Goal: Transaction & Acquisition: Purchase product/service

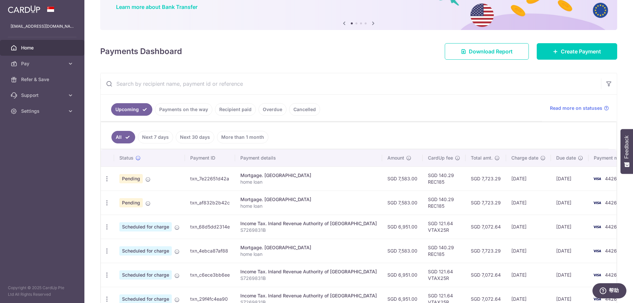
scroll to position [66, 0]
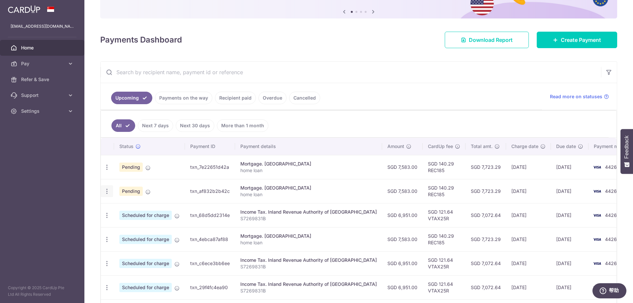
click at [106, 192] on icon "button" at bounding box center [106, 191] width 7 height 7
click at [139, 226] on span "Cancel payment" at bounding box center [142, 225] width 44 height 8
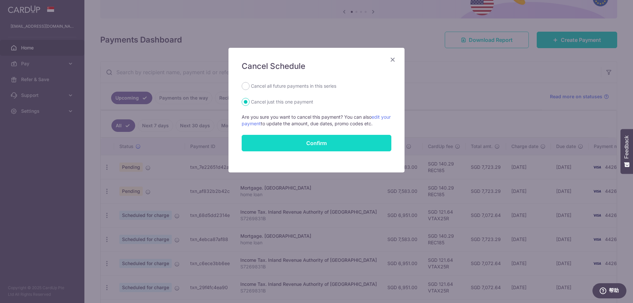
click at [293, 144] on button "Confirm" at bounding box center [316, 143] width 150 height 16
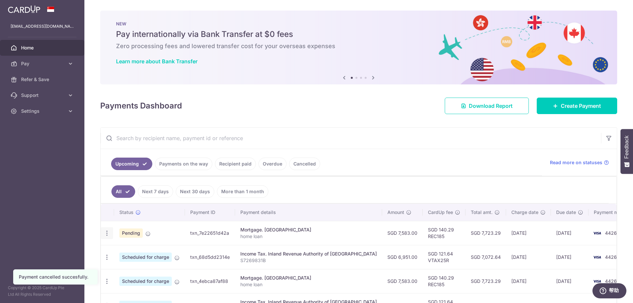
click at [108, 234] on icon "button" at bounding box center [106, 233] width 7 height 7
click at [133, 267] on span "Cancel payment" at bounding box center [142, 267] width 44 height 8
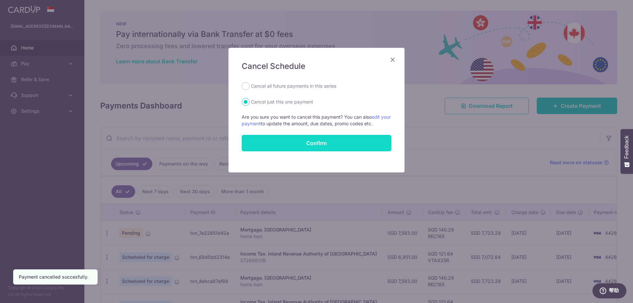
click at [304, 145] on button "Confirm" at bounding box center [316, 143] width 150 height 16
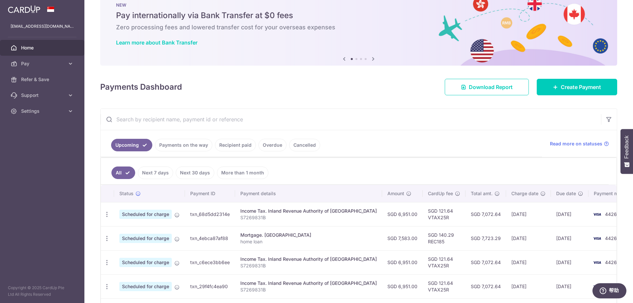
scroll to position [66, 0]
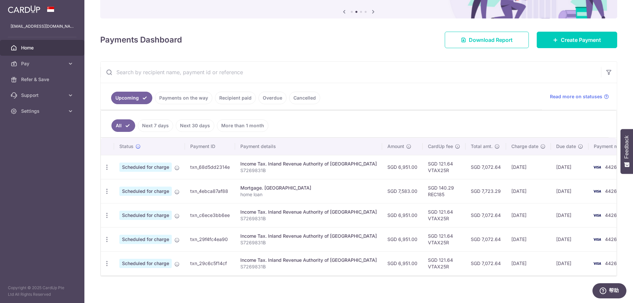
drag, startPoint x: 194, startPoint y: 98, endPoint x: 198, endPoint y: 98, distance: 3.6
click at [194, 98] on link "Payments on the way" at bounding box center [183, 98] width 57 height 13
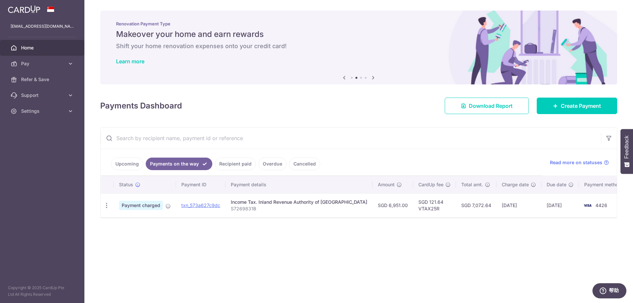
scroll to position [0, 0]
click at [242, 160] on link "Recipient paid" at bounding box center [235, 163] width 41 height 13
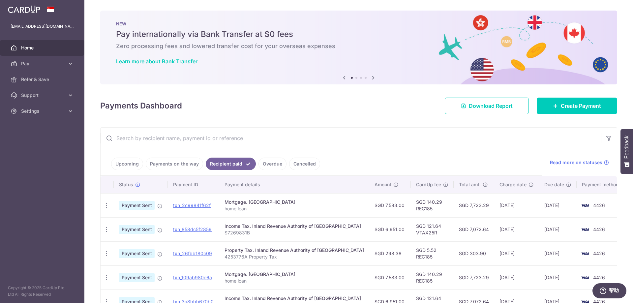
click at [131, 167] on link "Upcoming" at bounding box center [127, 163] width 32 height 13
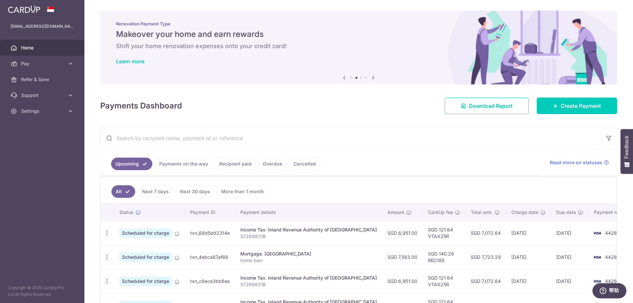
click at [176, 163] on link "Payments on the way" at bounding box center [183, 163] width 57 height 13
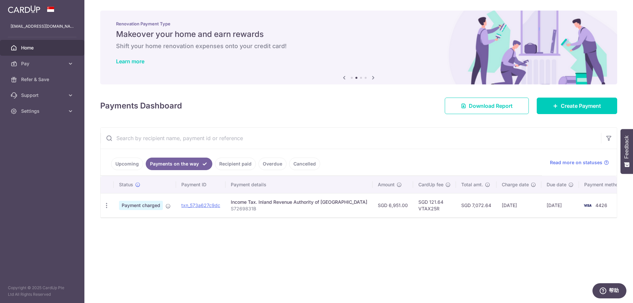
click at [244, 164] on link "Recipient paid" at bounding box center [235, 163] width 41 height 13
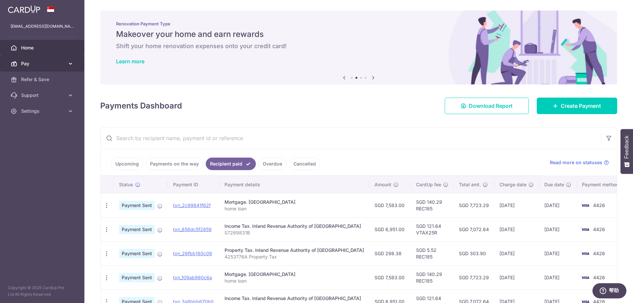
click at [25, 60] on span "Pay" at bounding box center [42, 63] width 43 height 7
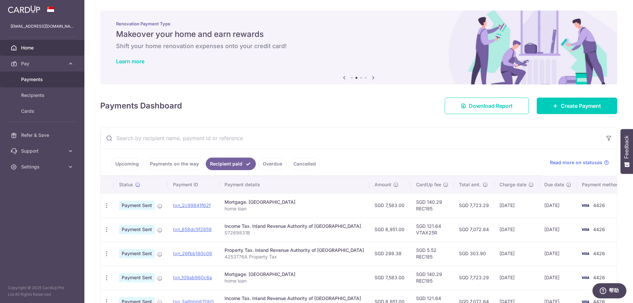
click at [35, 80] on span "Payments" at bounding box center [42, 79] width 43 height 7
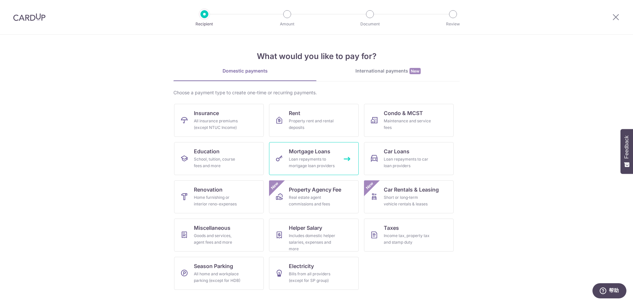
click at [297, 164] on div "Loan repayments to mortgage loan providers" at bounding box center [312, 162] width 47 height 13
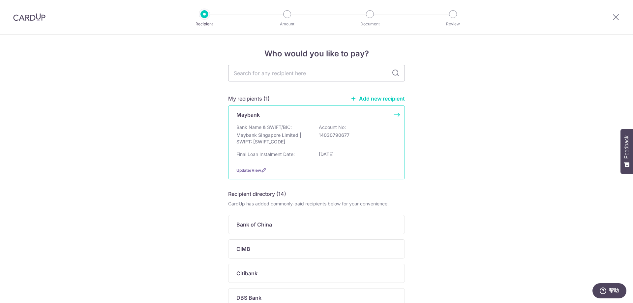
click at [324, 150] on div "Bank Name & SWIFT/BIC: Maybank Singapore Limited | SWIFT: MBBESGS2XXX Account N…" at bounding box center [316, 143] width 160 height 38
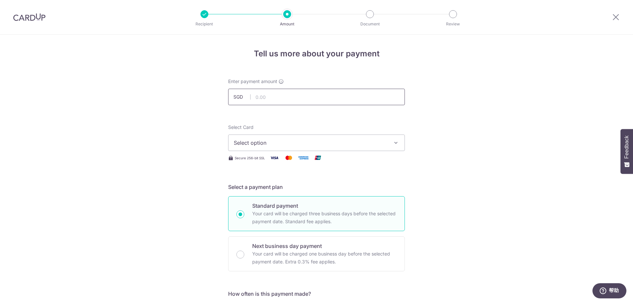
click at [275, 95] on input "text" at bounding box center [316, 97] width 177 height 16
type input "7,583.00"
click at [323, 146] on span "Select option" at bounding box center [311, 143] width 154 height 8
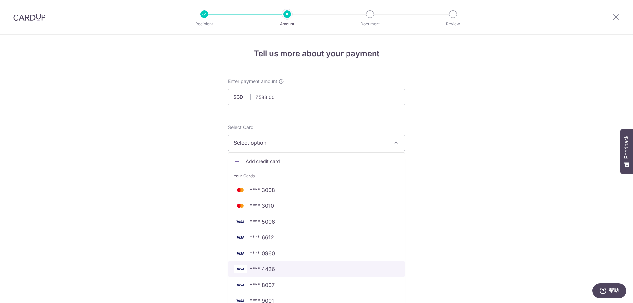
click at [279, 269] on span "**** 4426" at bounding box center [316, 269] width 165 height 8
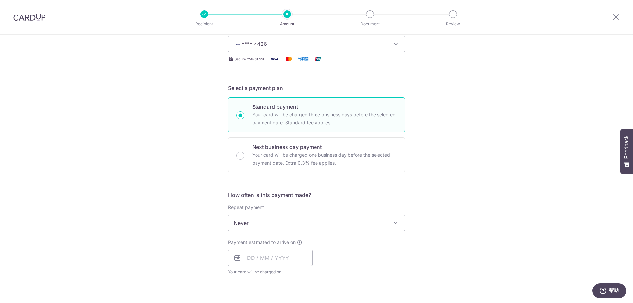
scroll to position [132, 0]
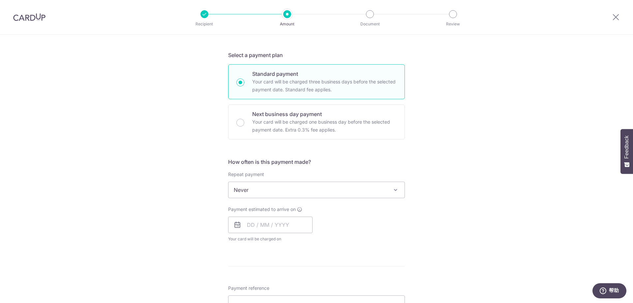
click at [386, 194] on span "Never" at bounding box center [316, 190] width 176 height 16
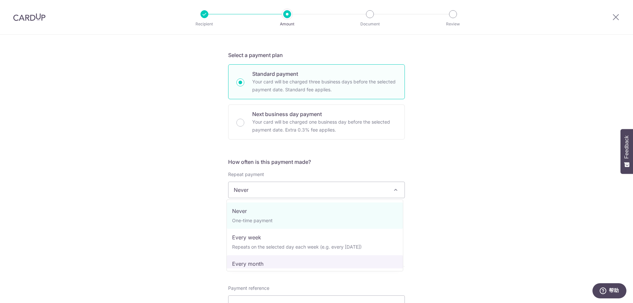
select select "3"
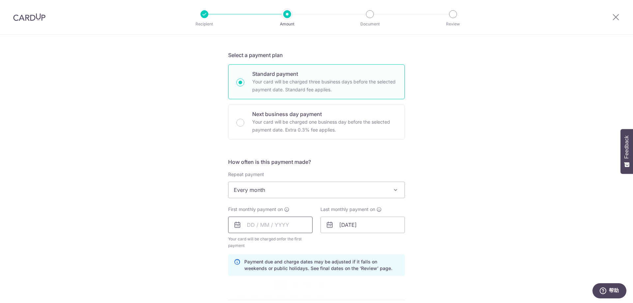
click at [295, 226] on input "text" at bounding box center [270, 224] width 84 height 16
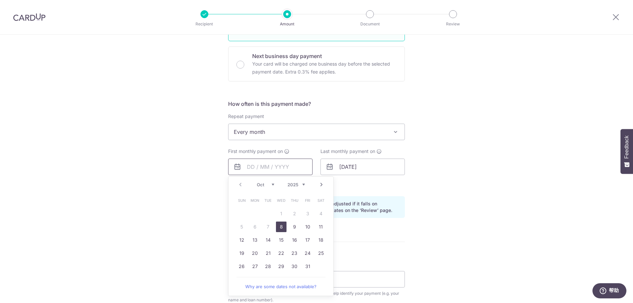
scroll to position [198, 0]
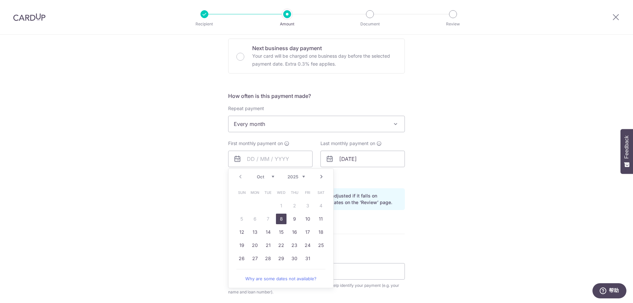
click at [278, 219] on link "8" at bounding box center [281, 218] width 11 height 11
type input "[DATE]"
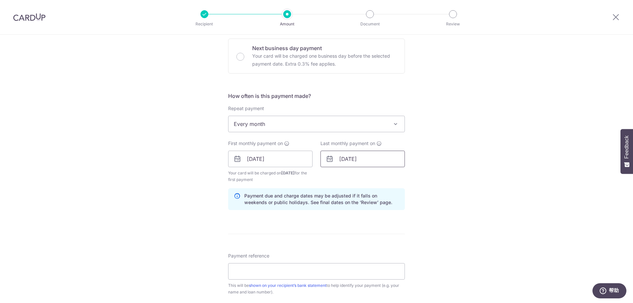
click at [357, 161] on input "01/04/2044" at bounding box center [362, 159] width 84 height 16
click at [393, 177] on select "2024 2025 2026 2027 2028 2029 2030 2031 2032 2033 2034 2035" at bounding box center [388, 176] width 17 height 5
click at [364, 178] on select "Jan Feb Mar Apr May Jun Jul Aug Sep Oct Nov Dec" at bounding box center [357, 176] width 17 height 5
click at [346, 207] on link "1" at bounding box center [347, 205] width 11 height 11
type input "01/12/2025"
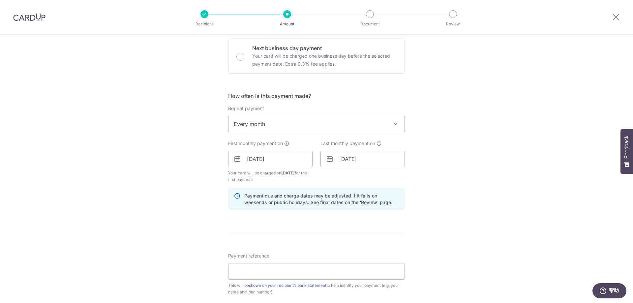
click at [444, 173] on div "Tell us more about your payment Enter payment amount SGD 7,583.00 7583.00 Selec…" at bounding box center [316, 152] width 633 height 630
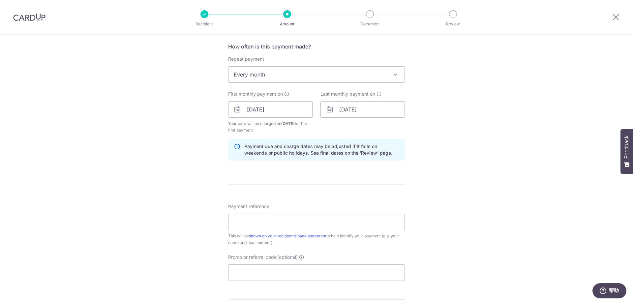
scroll to position [264, 0]
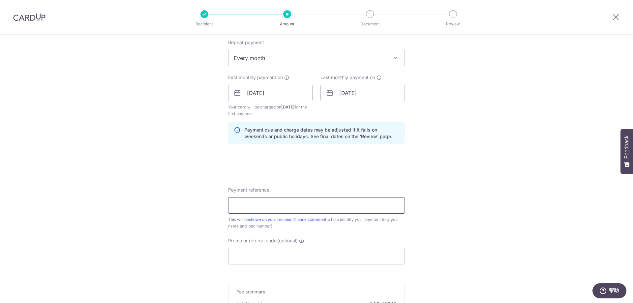
click at [316, 203] on input "Payment reference" at bounding box center [316, 205] width 177 height 16
type input "home loan"
click at [307, 255] on input "Promo or referral code (optional)" at bounding box center [316, 256] width 177 height 16
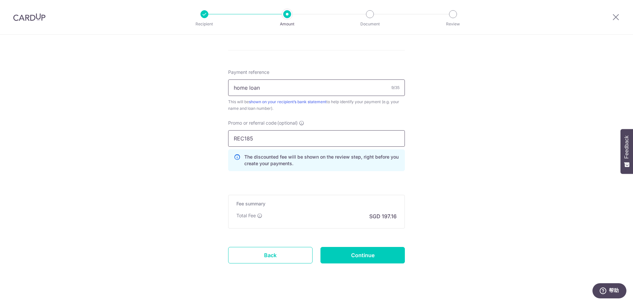
scroll to position [391, 0]
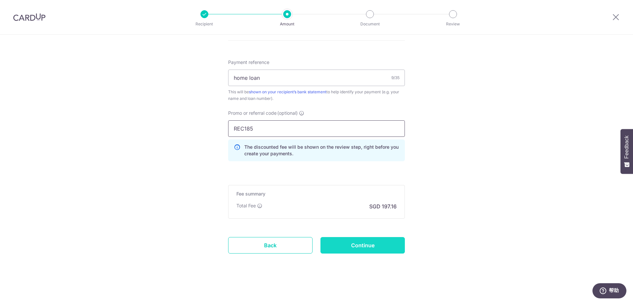
type input "REC185"
click at [357, 245] on input "Continue" at bounding box center [362, 245] width 84 height 16
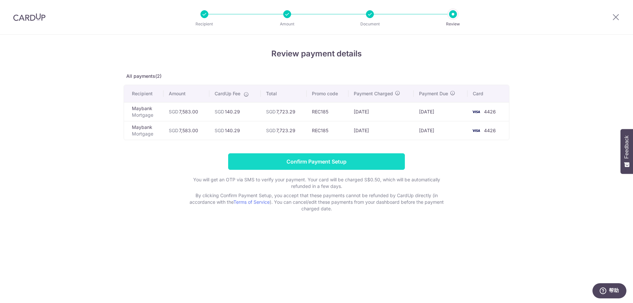
click at [338, 161] on input "Confirm Payment Setup" at bounding box center [316, 161] width 177 height 16
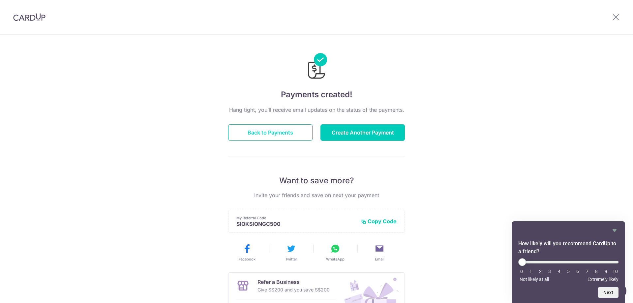
click at [282, 135] on button "Back to Payments" at bounding box center [270, 132] width 84 height 16
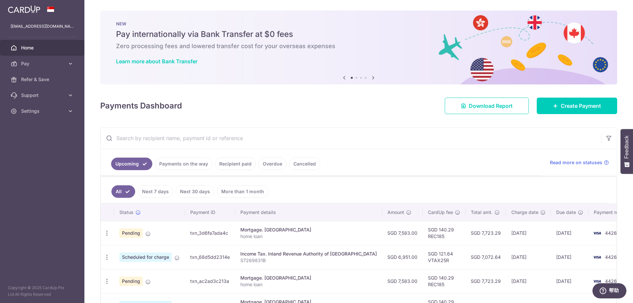
scroll to position [33, 0]
